Goal: Task Accomplishment & Management: Manage account settings

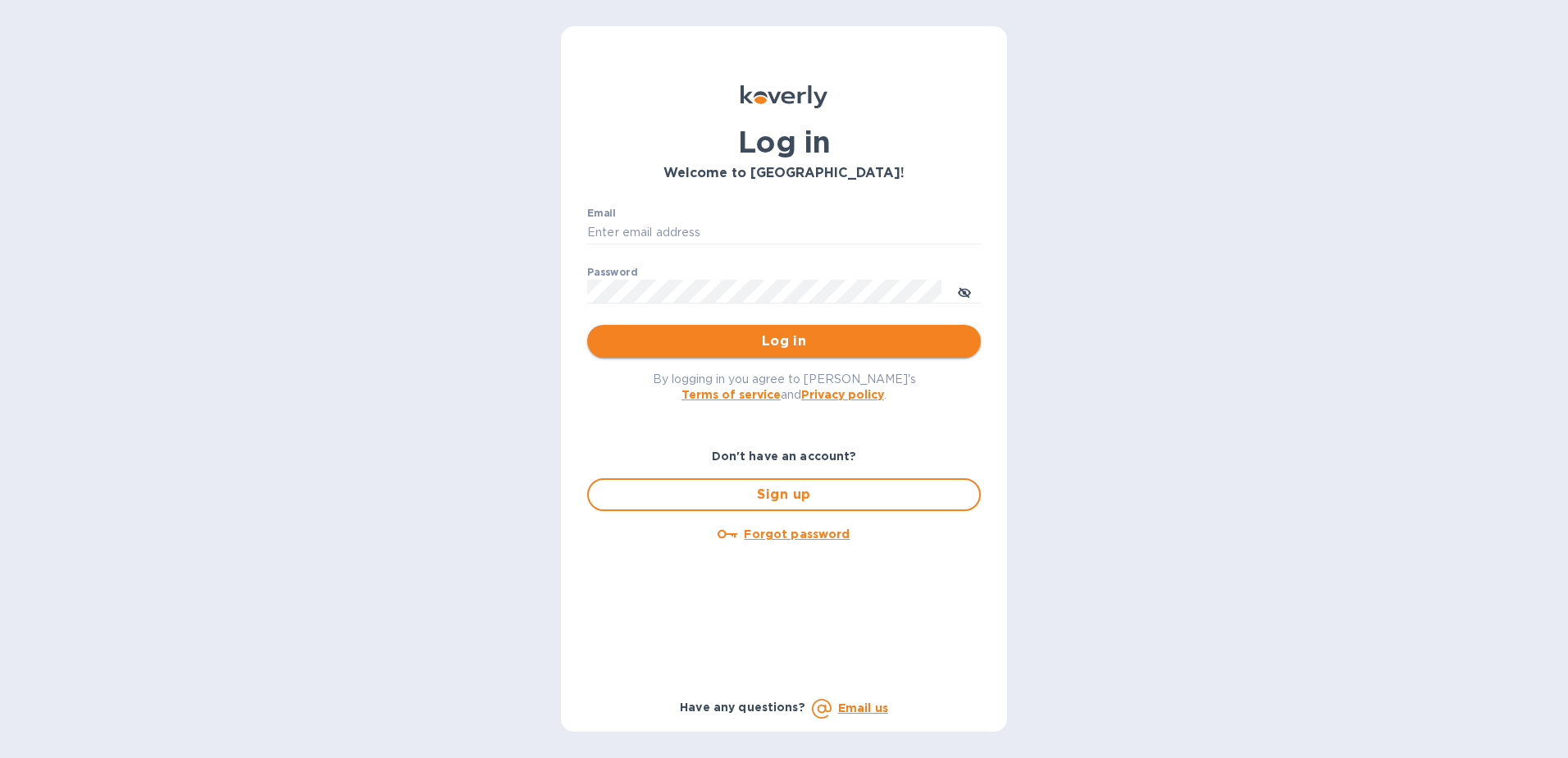
type input "[PERSON_NAME][EMAIL_ADDRESS][DOMAIN_NAME]"
click at [719, 342] on span "Log in" at bounding box center [784, 341] width 367 height 20
